Goal: Find specific page/section: Find specific page/section

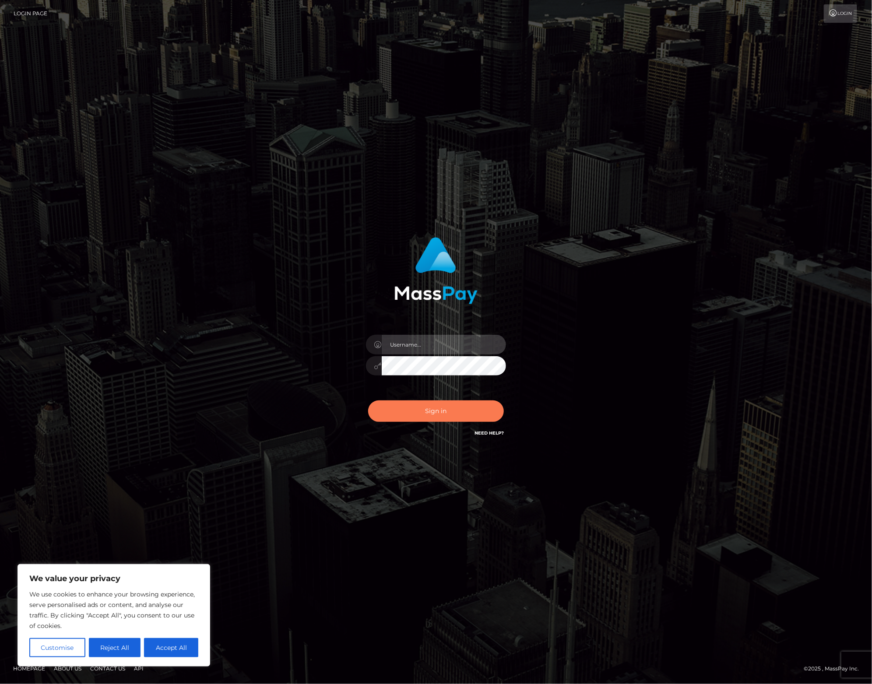
type input "alexism"
click at [438, 407] on button "Sign in" at bounding box center [436, 410] width 136 height 21
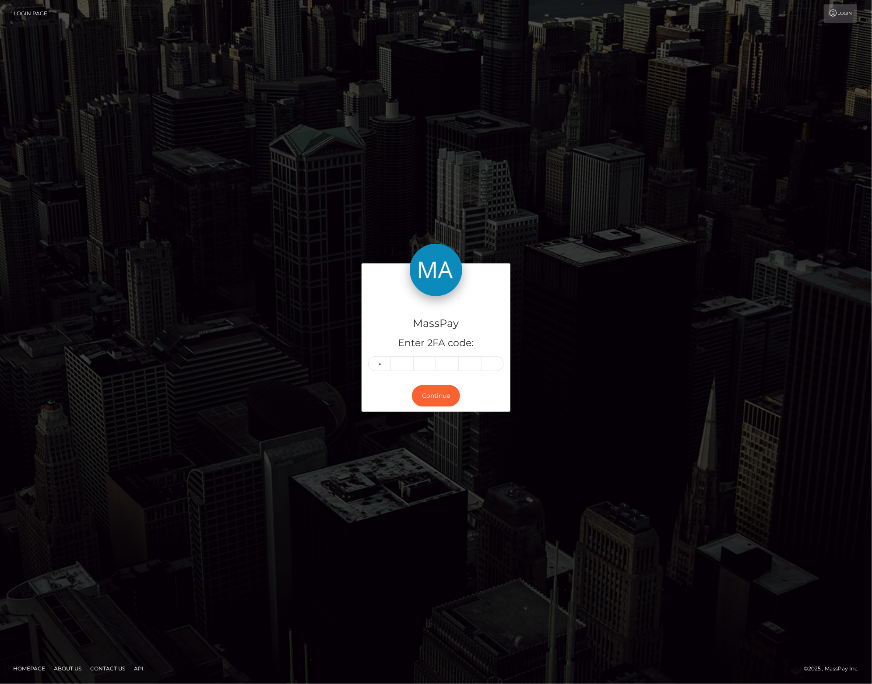
type input "1"
type input "5"
type input "4"
type input "5"
type input "1"
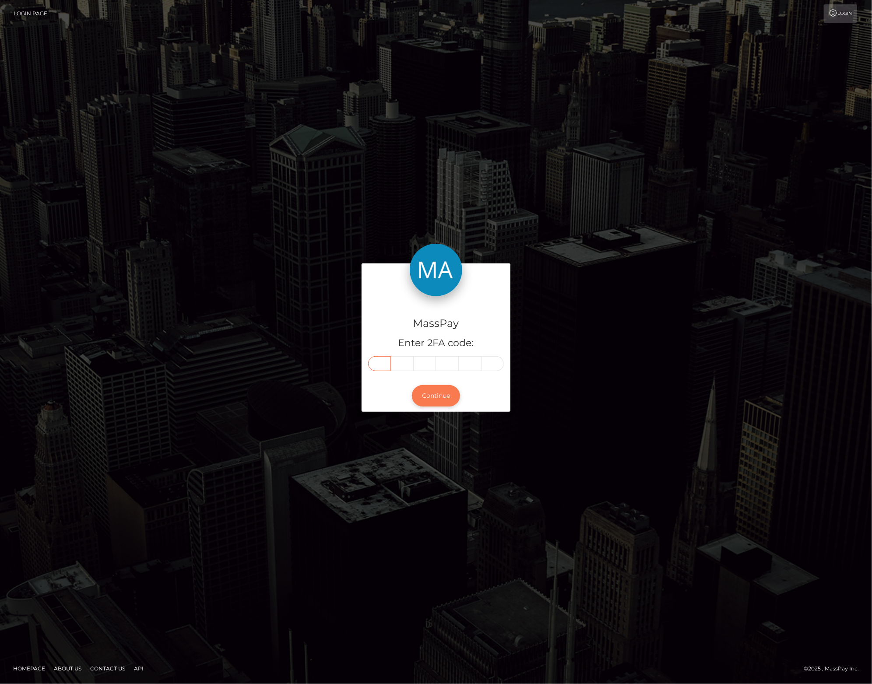
type input "1"
type input "5"
type input "4"
type input "5"
type input "1"
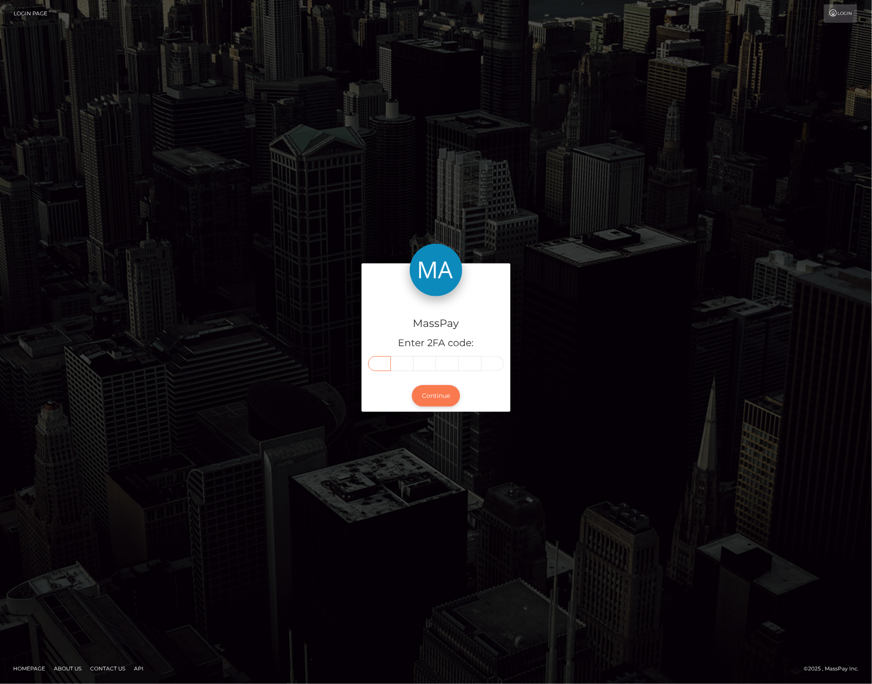
type input "1"
type input "5"
type input "4"
type input "5"
type input "1"
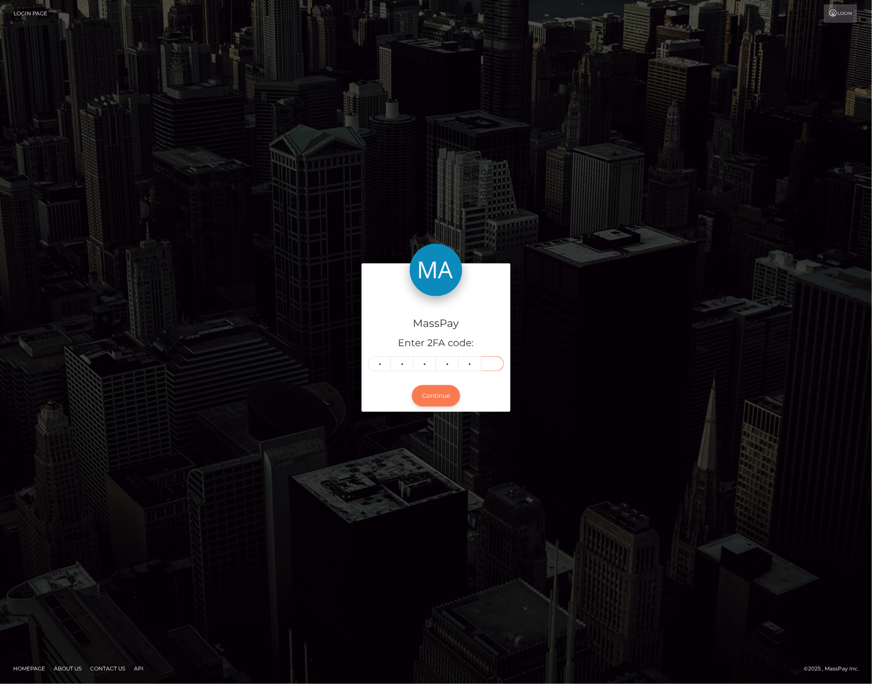
type input "5"
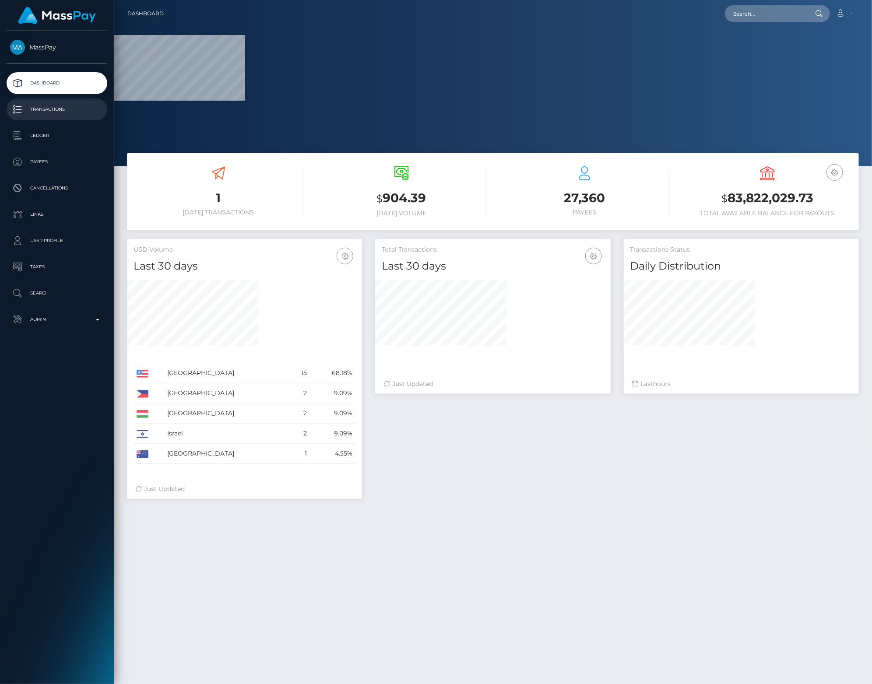
click at [56, 109] on p "Transactions" at bounding box center [57, 109] width 94 height 13
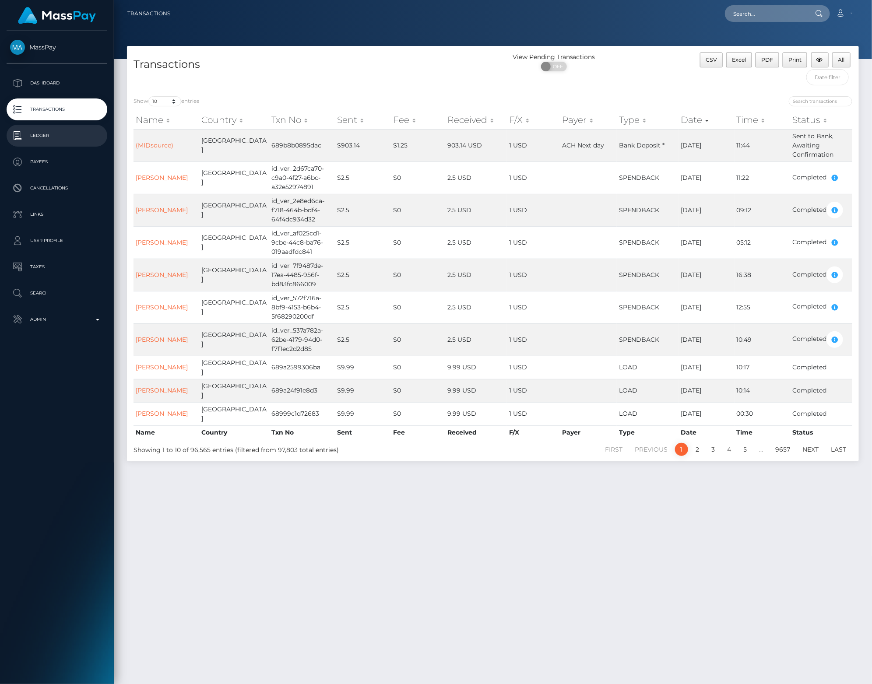
click at [67, 138] on p "Ledger" at bounding box center [57, 135] width 94 height 13
click at [59, 79] on p "Dashboard" at bounding box center [57, 83] width 94 height 13
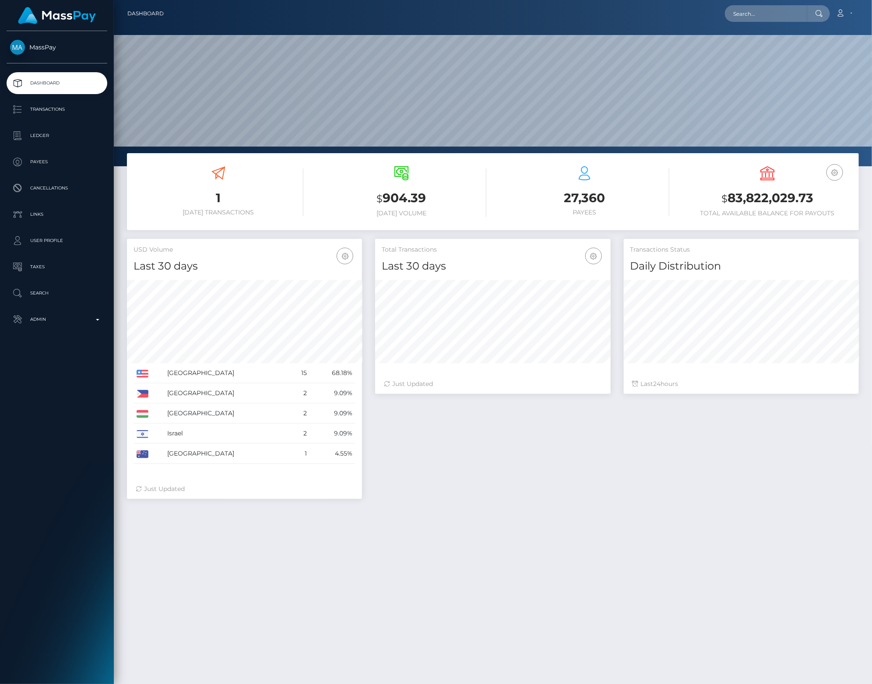
scroll to position [154, 235]
click at [74, 114] on p "Transactions" at bounding box center [57, 109] width 94 height 13
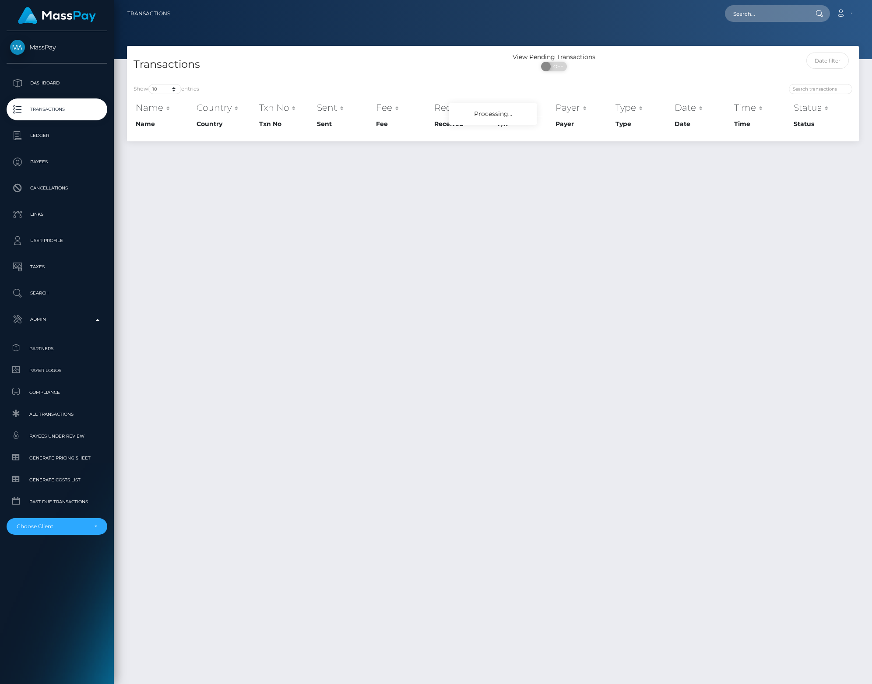
scroll to position [22, 0]
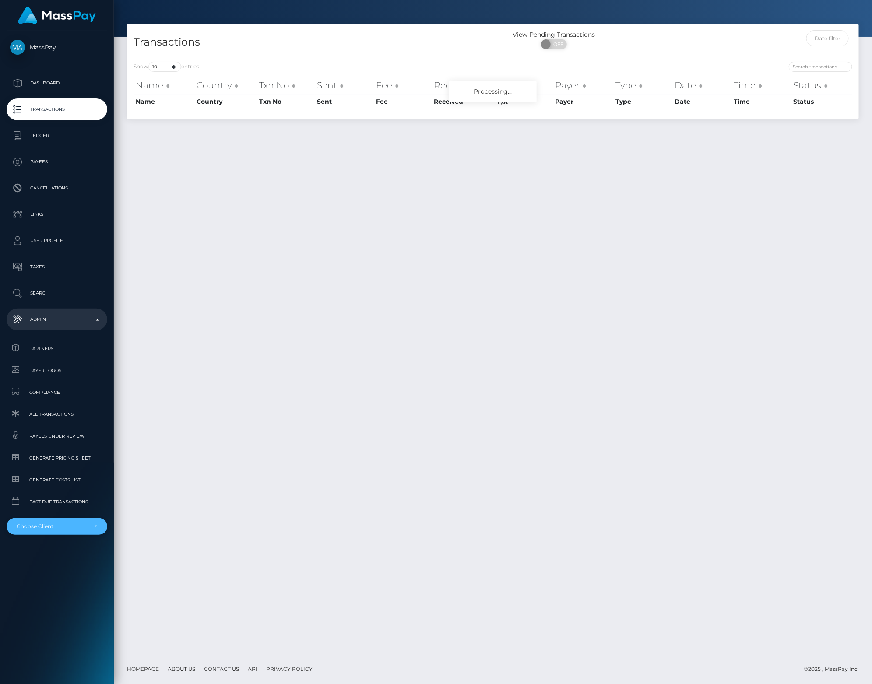
click at [68, 523] on div "Choose Client" at bounding box center [52, 526] width 70 height 7
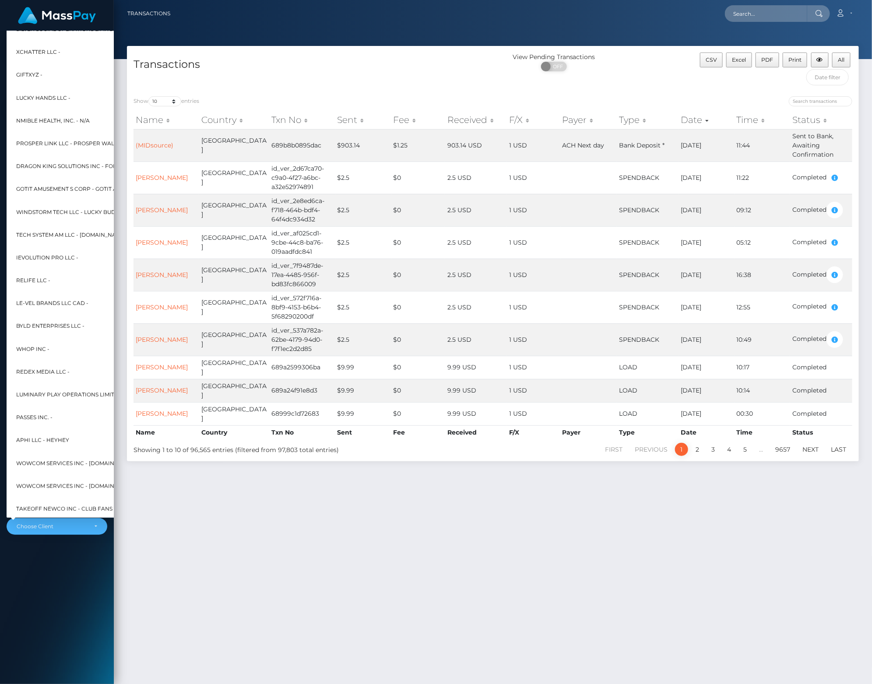
scroll to position [6530, 0]
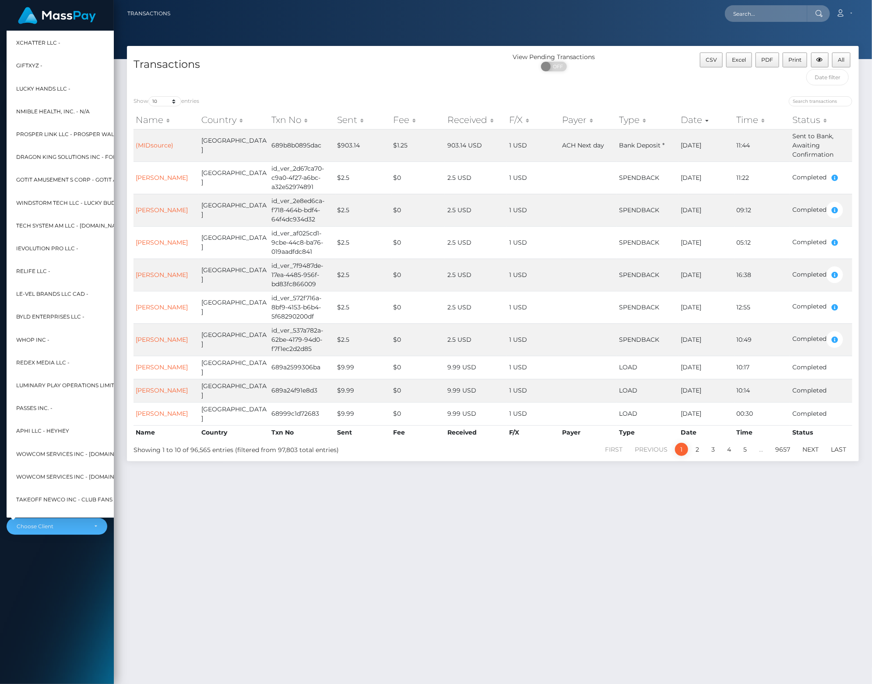
click at [42, 267] on span "RELIFE LLC -" at bounding box center [33, 271] width 34 height 11
select select "335"
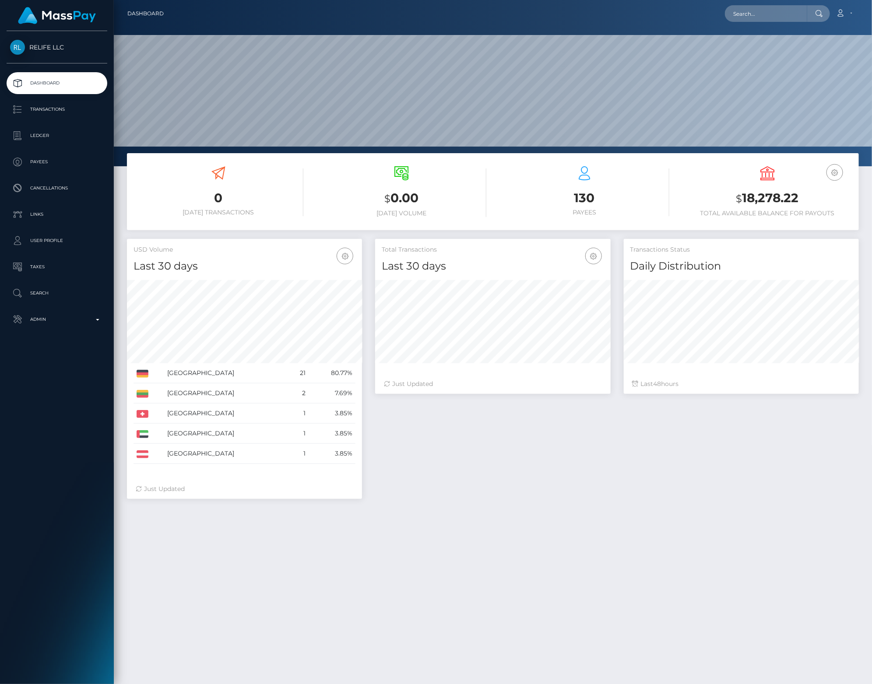
scroll to position [154, 235]
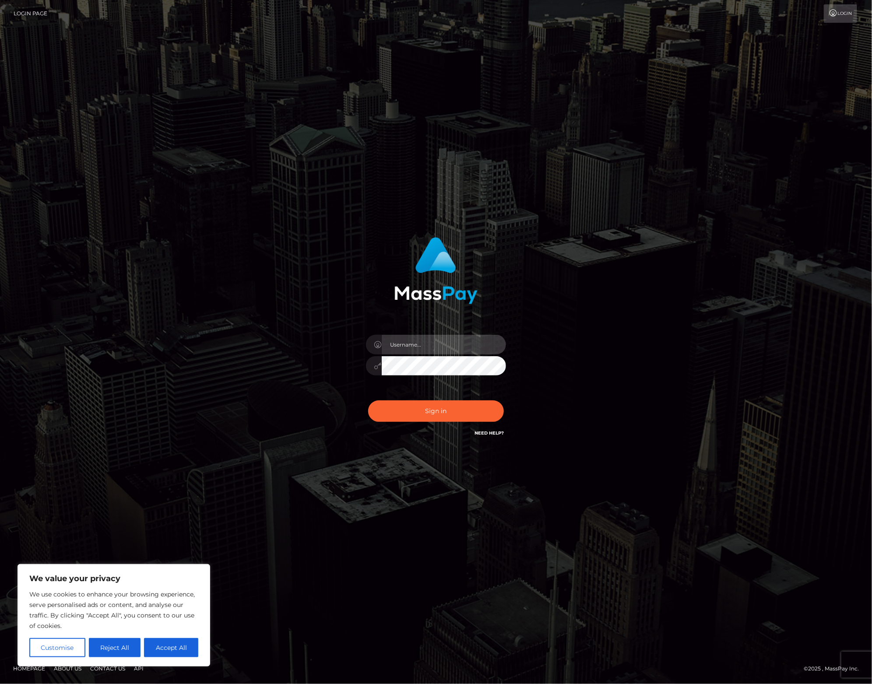
type input "alexism"
